Goal: Check status: Check status

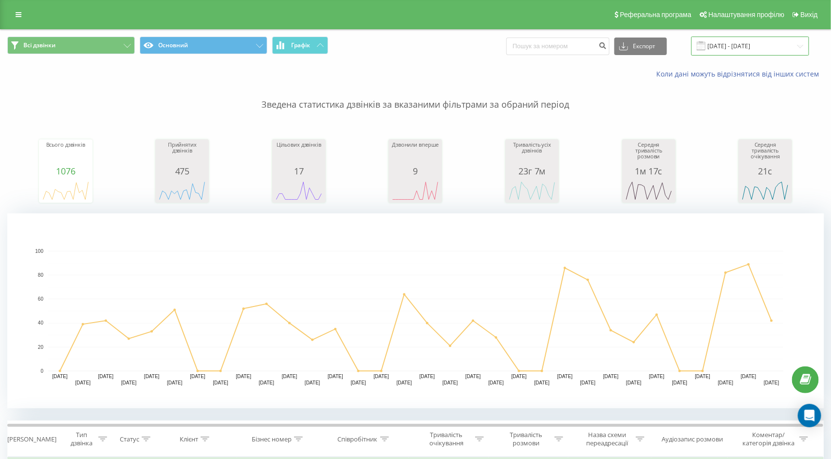
click at [747, 38] on input "[DATE] - [DATE]" at bounding box center [750, 46] width 118 height 19
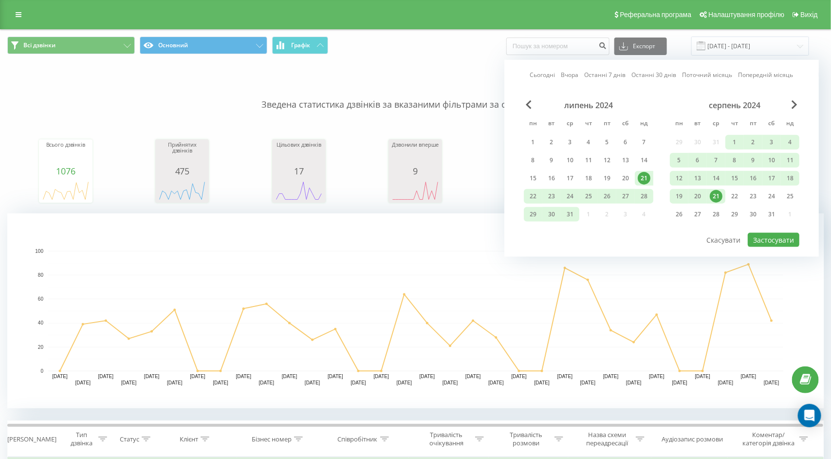
click at [549, 75] on link "Сьогодні" at bounding box center [542, 74] width 25 height 9
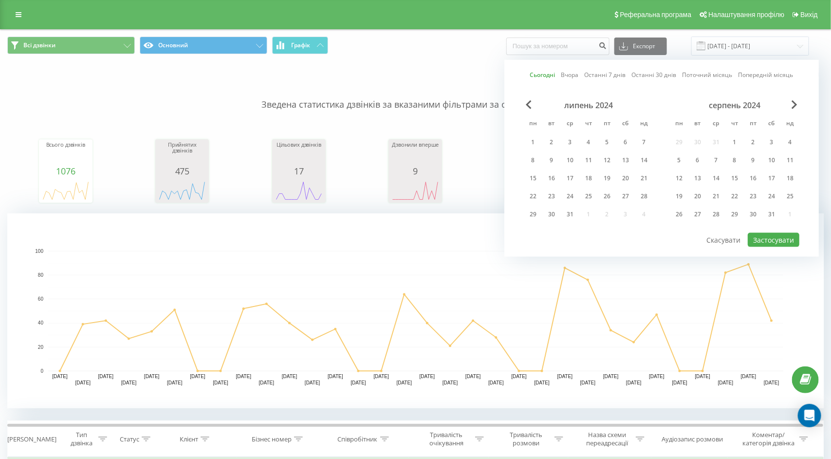
click at [769, 230] on div "липень 2024 пн вт ср чт пт сб нд 1 2 3 4 5 6 7 8 9 10 11 12 13 14 15 16 17 18 1…" at bounding box center [662, 165] width 276 height 131
click at [764, 239] on button "Застосувати" at bounding box center [774, 240] width 52 height 14
type input "[DATE] - [DATE]"
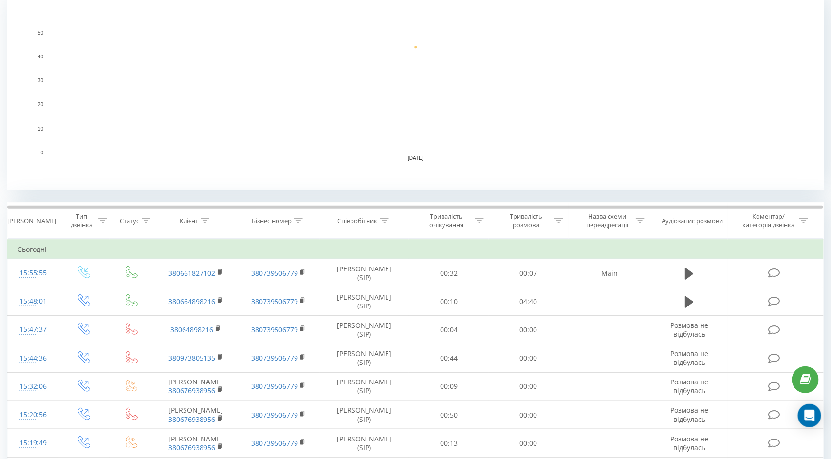
scroll to position [220, 0]
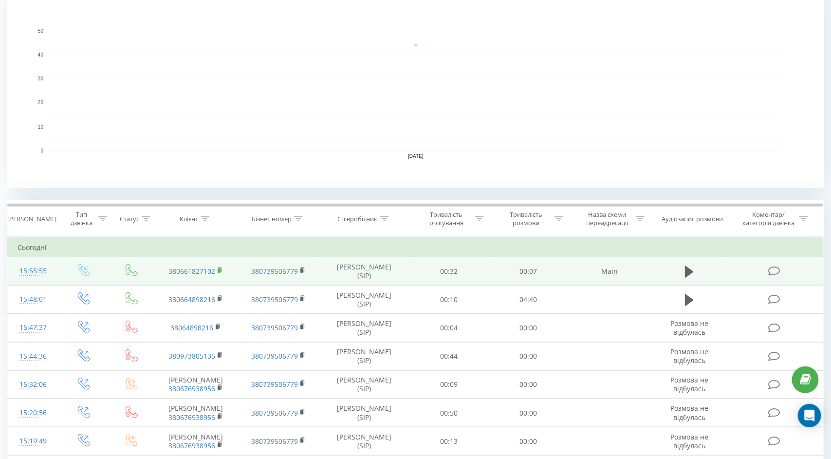
click at [221, 268] on icon at bounding box center [220, 270] width 5 height 7
click at [690, 267] on icon at bounding box center [689, 272] width 9 height 14
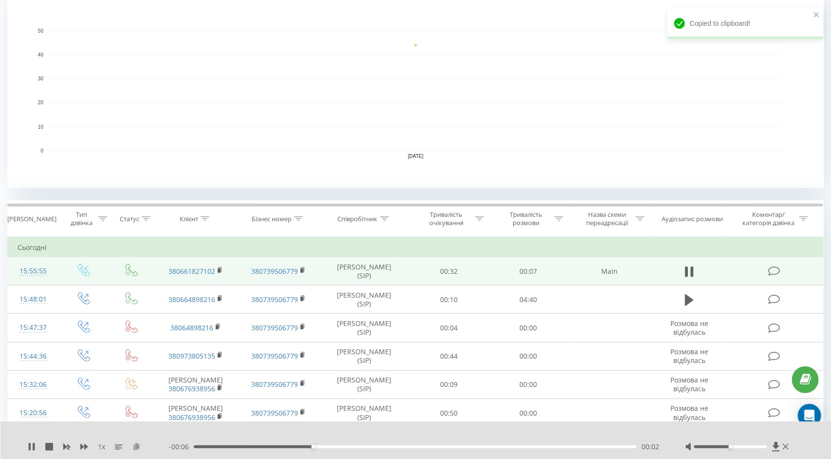
click at [136, 447] on icon at bounding box center [136, 446] width 8 height 7
click at [681, 273] on td at bounding box center [690, 271] width 76 height 28
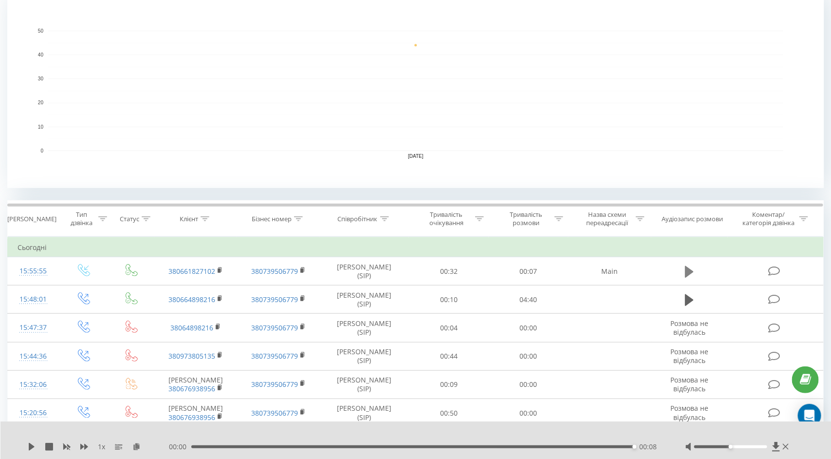
click at [688, 273] on icon at bounding box center [689, 271] width 9 height 12
click at [685, 274] on icon at bounding box center [689, 271] width 9 height 12
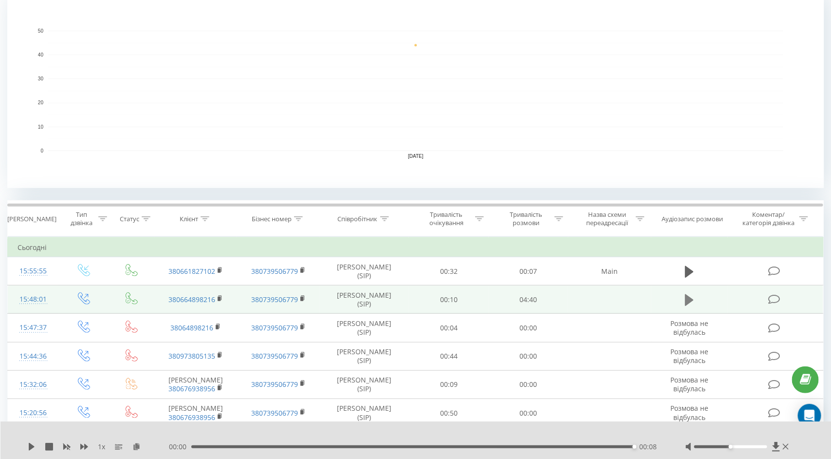
click at [691, 293] on icon at bounding box center [689, 300] width 9 height 14
click at [98, 445] on span "1 x" at bounding box center [101, 447] width 7 height 10
click at [34, 448] on icon at bounding box center [34, 447] width 2 height 8
click at [687, 273] on icon at bounding box center [689, 271] width 9 height 12
click at [134, 446] on icon at bounding box center [136, 446] width 8 height 7
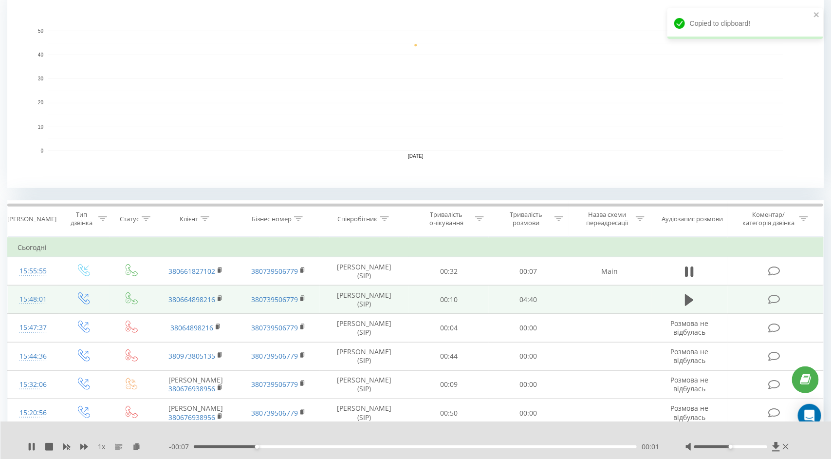
click at [27, 445] on div "1 x - 00:07 00:01 00:01" at bounding box center [415, 439] width 831 height 37
click at [32, 448] on icon at bounding box center [32, 447] width 8 height 8
